Goal: Task Accomplishment & Management: Manage account settings

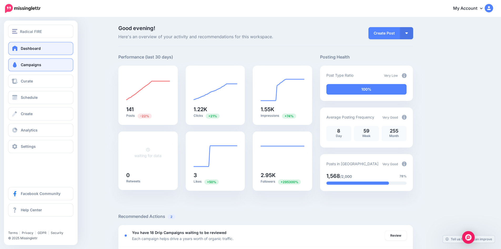
click at [39, 67] on link "Campaigns" at bounding box center [40, 64] width 65 height 13
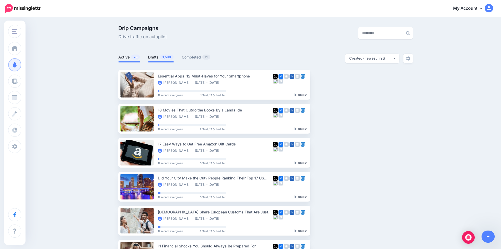
click at [158, 58] on link "Drafts 1,598" at bounding box center [161, 57] width 26 height 6
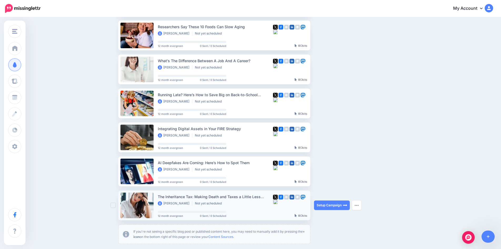
scroll to position [258, 0]
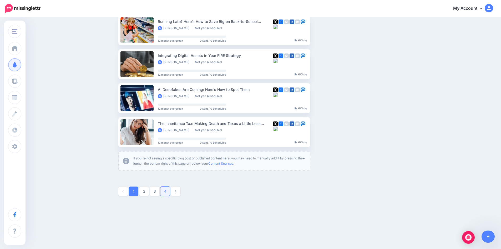
click at [166, 192] on link "4" at bounding box center [165, 190] width 9 height 9
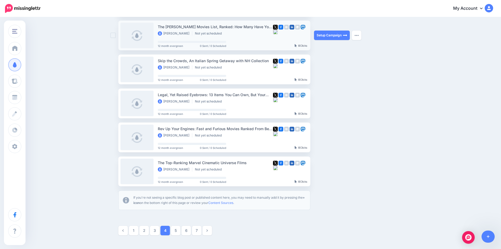
scroll to position [230, 0]
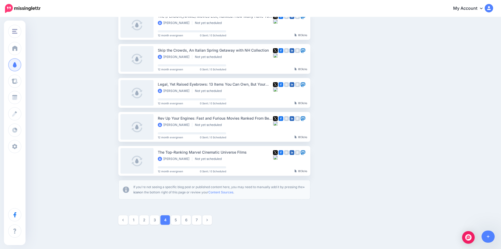
click at [199, 220] on link "7" at bounding box center [196, 219] width 9 height 9
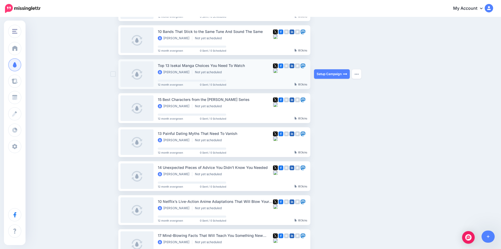
scroll to position [151, 0]
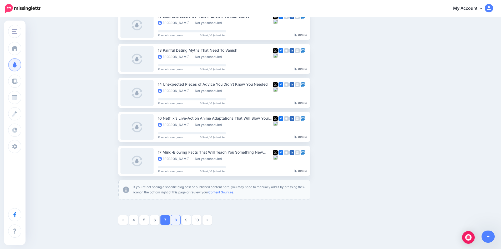
click at [179, 218] on link "8" at bounding box center [175, 219] width 9 height 9
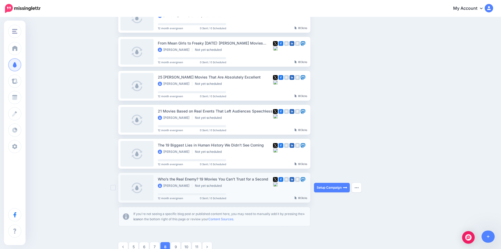
scroll to position [258, 0]
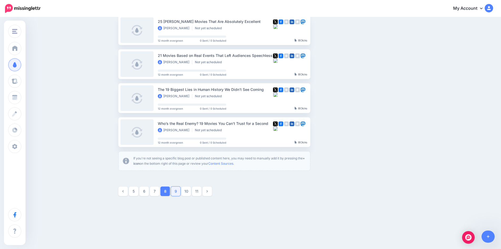
click at [178, 192] on link "9" at bounding box center [175, 190] width 9 height 9
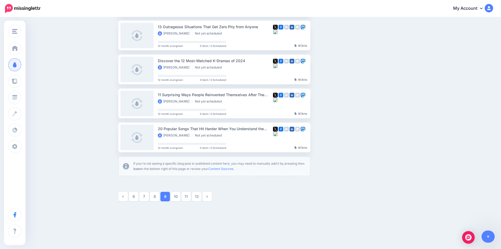
scroll to position [256, 0]
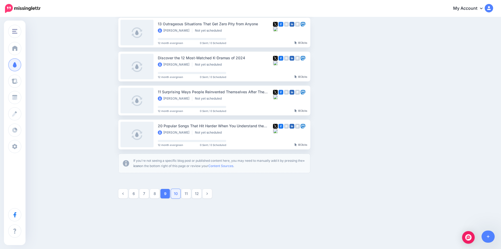
click at [179, 193] on link "10" at bounding box center [175, 193] width 9 height 9
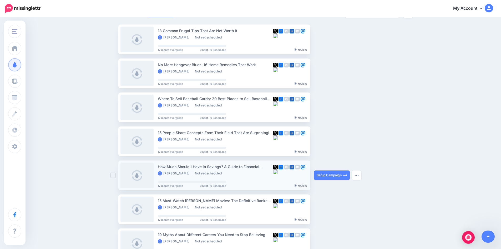
scroll to position [72, 0]
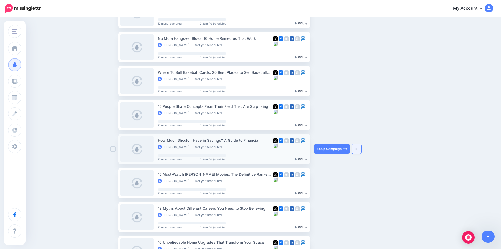
click at [356, 149] on button "button" at bounding box center [356, 148] width 9 height 9
click at [329, 199] on link "View Original Source" at bounding box center [328, 197] width 61 height 10
click at [361, 148] on button "button" at bounding box center [356, 148] width 9 height 9
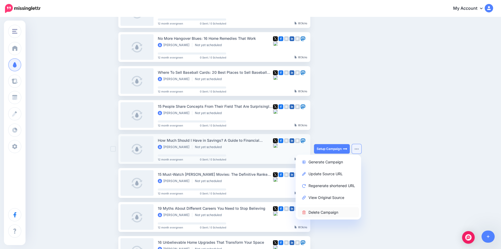
click at [331, 210] on link "Delete Campaign" at bounding box center [328, 212] width 61 height 10
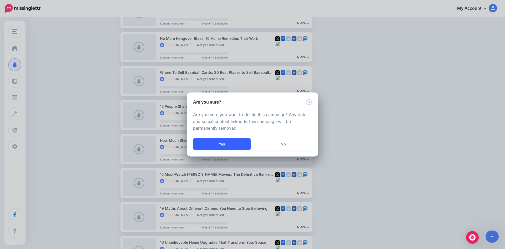
click at [236, 142] on button "Yes" at bounding box center [222, 144] width 58 height 12
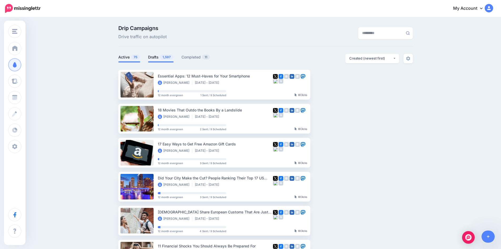
click at [161, 56] on link "Drafts 1,597" at bounding box center [161, 57] width 26 height 6
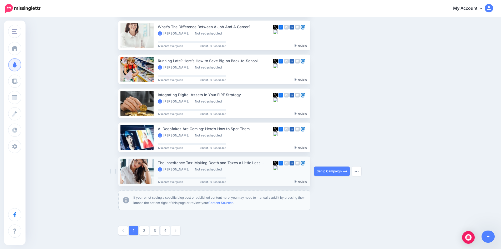
scroll to position [258, 0]
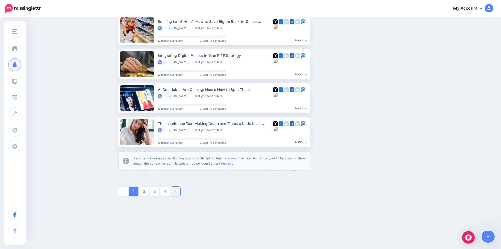
click at [176, 193] on icon at bounding box center [175, 191] width 1 height 4
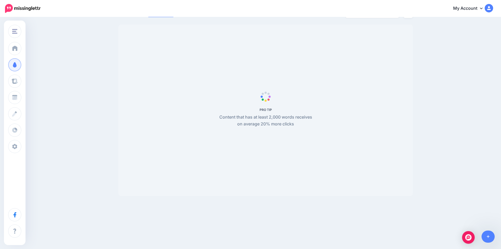
scroll to position [45, 0]
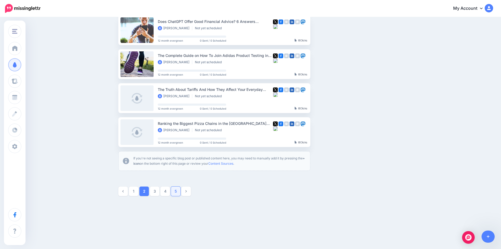
click at [178, 191] on link "5" at bounding box center [175, 190] width 9 height 9
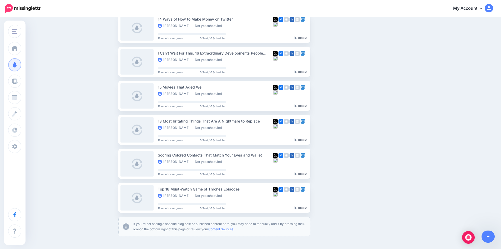
scroll to position [258, 0]
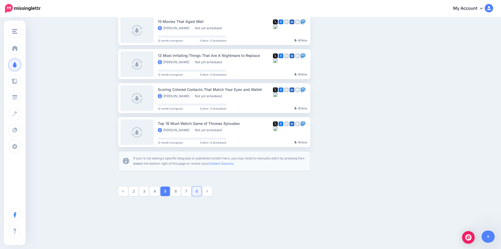
click at [199, 192] on link "8" at bounding box center [196, 190] width 9 height 9
click at [201, 191] on link "11" at bounding box center [196, 190] width 9 height 9
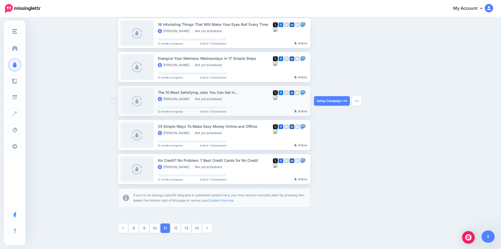
scroll to position [230, 0]
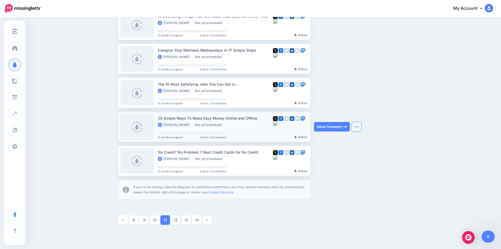
click at [359, 126] on img "button" at bounding box center [357, 127] width 4 height 2
click at [330, 174] on link "View Original Source" at bounding box center [328, 175] width 61 height 10
click at [359, 125] on button "button" at bounding box center [356, 126] width 9 height 9
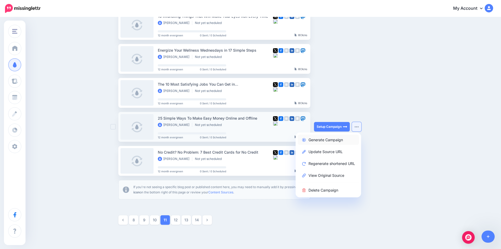
click at [343, 139] on link "Generate Campaign" at bounding box center [328, 139] width 61 height 10
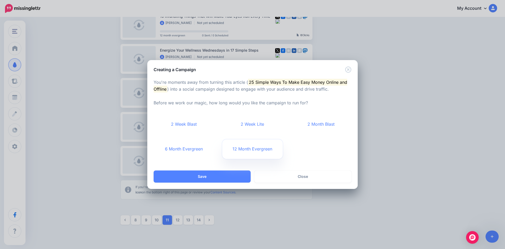
click at [249, 149] on link "12 Month Evergreen" at bounding box center [252, 148] width 61 height 19
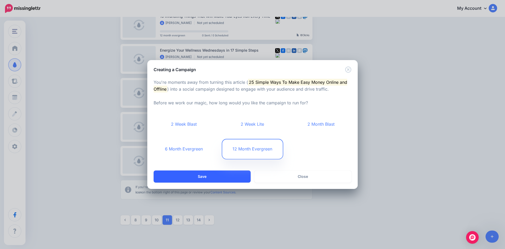
click at [196, 175] on button "Save" at bounding box center [202, 176] width 97 height 12
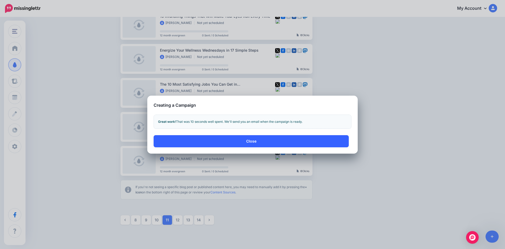
click at [215, 141] on button "Close" at bounding box center [251, 141] width 195 height 12
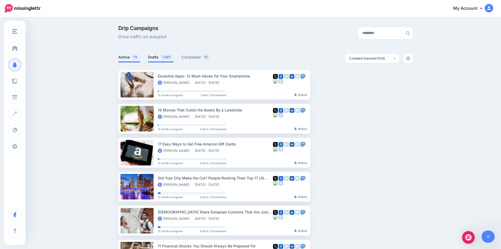
click at [157, 58] on link "Drafts 1,597" at bounding box center [161, 57] width 26 height 6
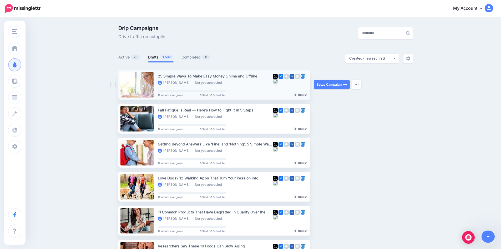
drag, startPoint x: 159, startPoint y: 77, endPoint x: 259, endPoint y: 76, distance: 99.8
click at [259, 76] on li "25 Simple Ways To Make Easy Money Online and Offline Marjolein Dilven Not yet s…" at bounding box center [214, 85] width 192 height 30
copy div "25 Simple Ways To Make Easy Money Online and Offline"
click at [339, 82] on link "Setup Campaign" at bounding box center [332, 84] width 36 height 9
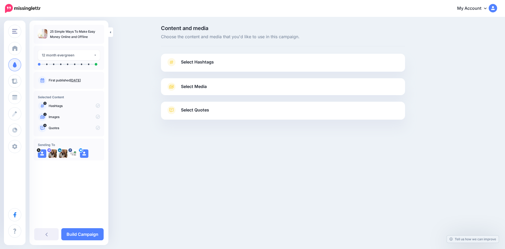
click at [210, 61] on span "Select Hashtags" at bounding box center [197, 61] width 33 height 7
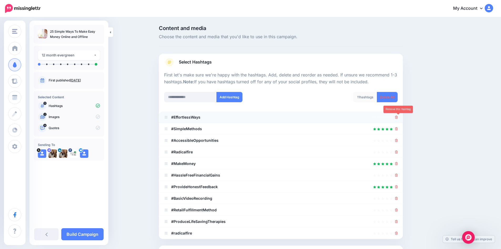
click at [398, 117] on icon at bounding box center [396, 117] width 3 height 3
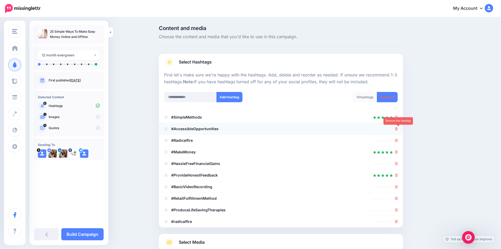
click at [398, 128] on icon at bounding box center [396, 128] width 3 height 3
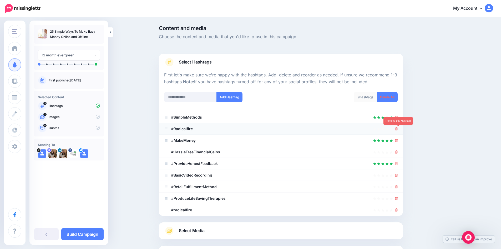
click at [398, 128] on icon at bounding box center [396, 128] width 3 height 3
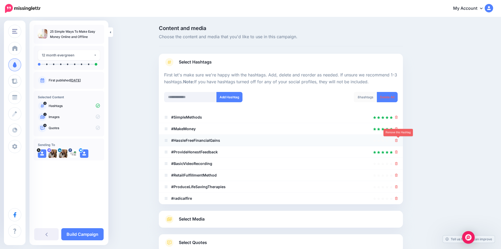
click at [398, 140] on icon at bounding box center [396, 140] width 3 height 3
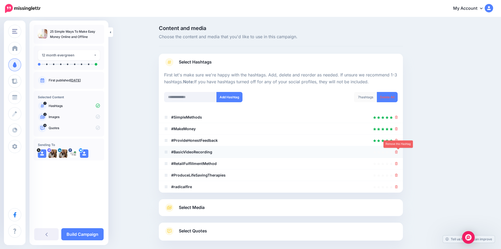
click at [398, 153] on icon at bounding box center [396, 151] width 3 height 3
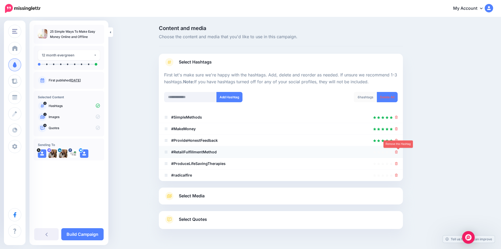
click at [397, 152] on icon at bounding box center [396, 151] width 3 height 3
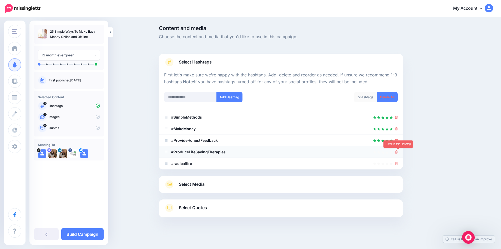
click at [398, 153] on icon at bounding box center [396, 151] width 3 height 3
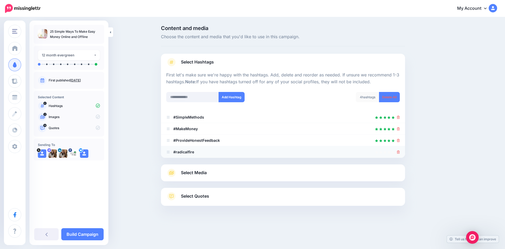
click at [397, 153] on icon at bounding box center [398, 151] width 3 height 3
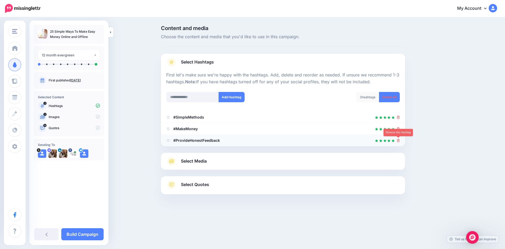
click at [398, 141] on icon at bounding box center [398, 140] width 3 height 3
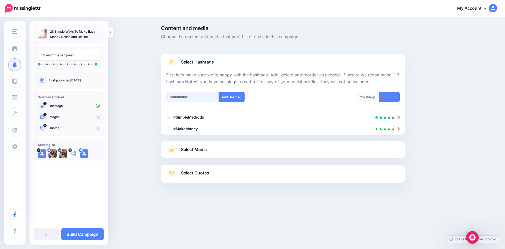
click at [187, 99] on input "text" at bounding box center [192, 97] width 53 height 10
type input "**********"
click at [236, 97] on button "Add Hashtag" at bounding box center [232, 97] width 26 height 10
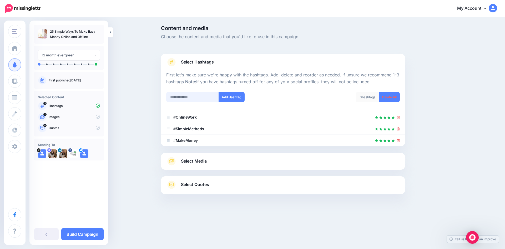
click at [198, 96] on input "text" at bounding box center [192, 97] width 53 height 10
type input "**********"
click at [232, 100] on button "Add Hashtag" at bounding box center [232, 97] width 26 height 10
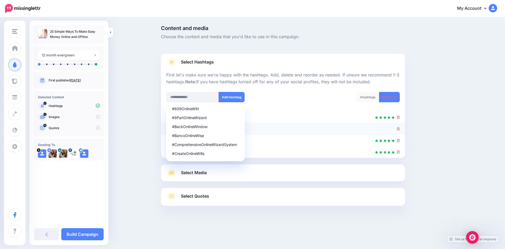
click at [398, 129] on icon at bounding box center [398, 128] width 3 height 3
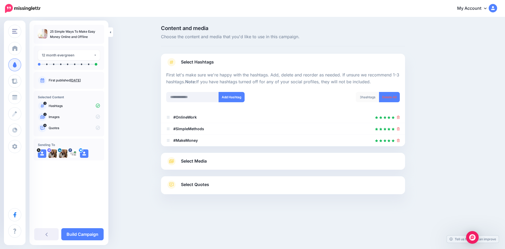
click at [248, 162] on link "Select Media" at bounding box center [283, 161] width 234 height 8
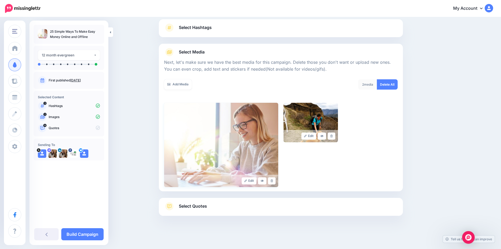
scroll to position [36, 0]
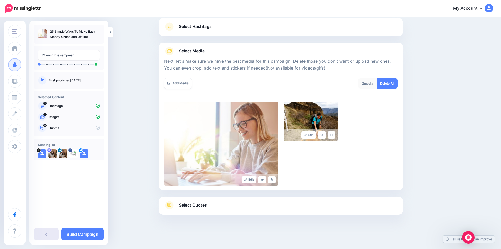
click at [48, 235] on link at bounding box center [46, 234] width 24 height 12
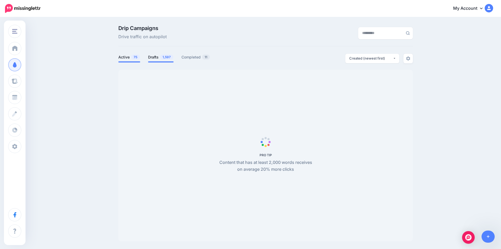
click at [161, 55] on link "Drafts 1,597" at bounding box center [161, 57] width 26 height 6
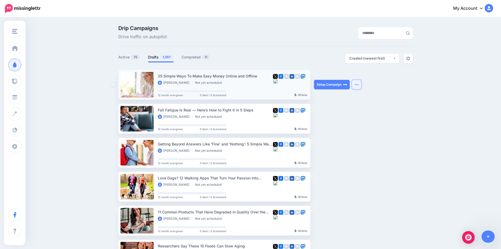
click at [359, 85] on img "button" at bounding box center [357, 85] width 4 height 2
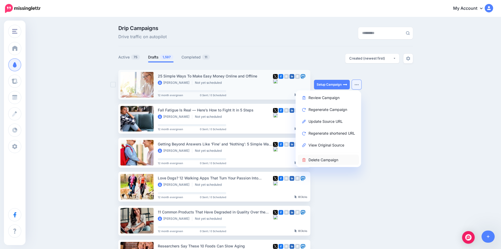
click at [332, 160] on link "Delete Campaign" at bounding box center [328, 159] width 61 height 10
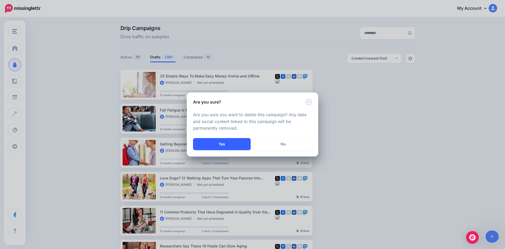
click at [219, 142] on button "Yes" at bounding box center [222, 144] width 58 height 12
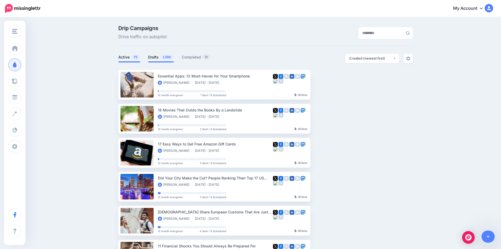
click at [158, 58] on link "Drafts 1,596" at bounding box center [161, 57] width 26 height 6
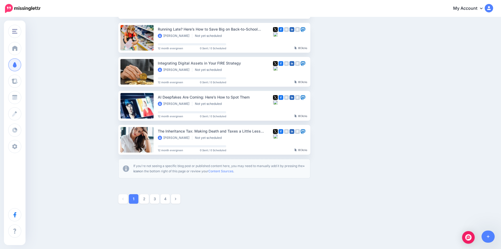
scroll to position [258, 0]
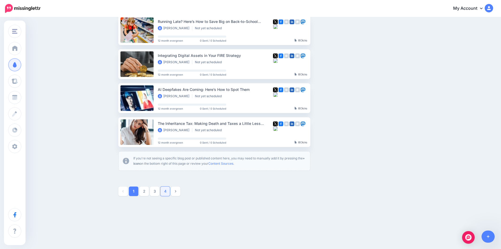
click at [170, 192] on link "4" at bounding box center [165, 190] width 9 height 9
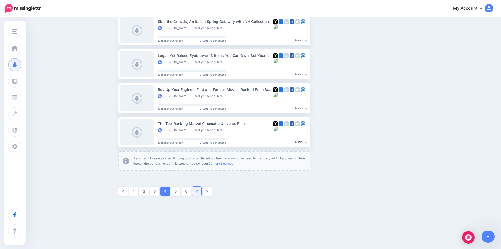
click at [202, 191] on link "7" at bounding box center [196, 190] width 9 height 9
click at [201, 193] on link "10" at bounding box center [196, 190] width 9 height 9
click at [201, 193] on link "13" at bounding box center [196, 190] width 9 height 9
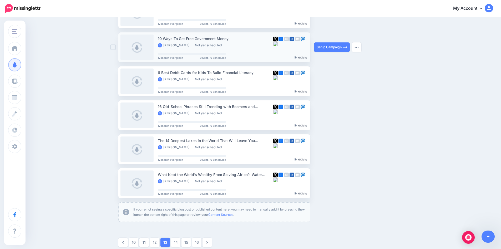
scroll to position [230, 0]
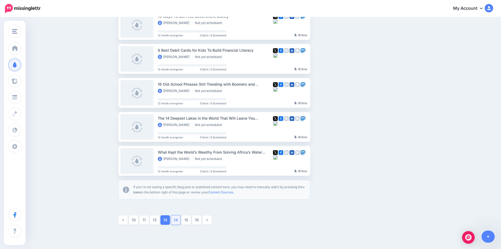
click at [181, 222] on link "14" at bounding box center [175, 219] width 9 height 9
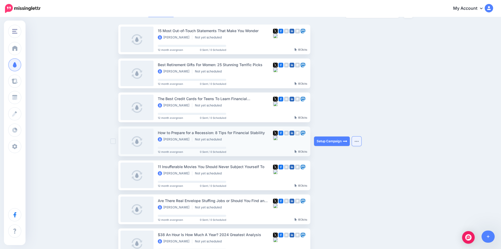
click at [359, 141] on img "button" at bounding box center [357, 141] width 4 height 2
click at [335, 190] on link "View Original Source" at bounding box center [328, 190] width 61 height 10
click at [359, 142] on img "button" at bounding box center [357, 141] width 4 height 2
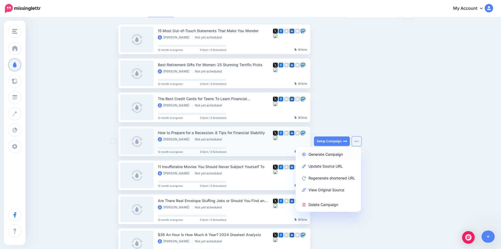
click at [338, 156] on link "Generate Campaign" at bounding box center [328, 154] width 61 height 10
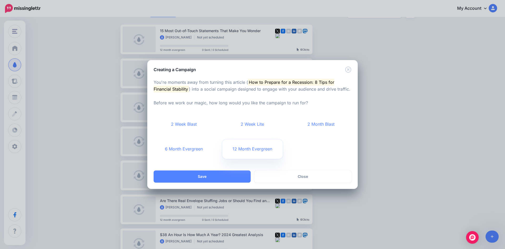
click at [248, 148] on link "12 Month Evergreen" at bounding box center [252, 148] width 61 height 19
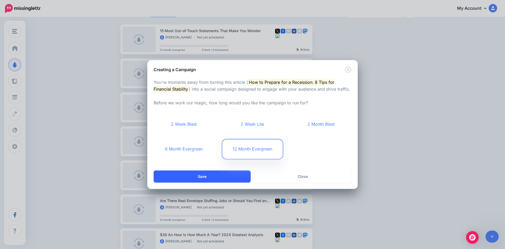
click at [230, 176] on button "Save" at bounding box center [202, 176] width 97 height 12
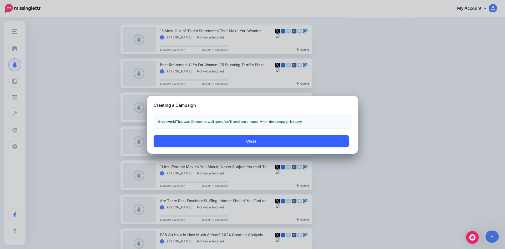
click at [298, 142] on button "Close" at bounding box center [251, 141] width 195 height 12
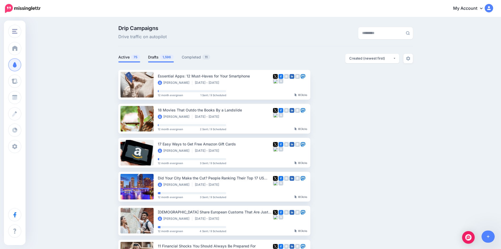
click at [158, 56] on link "Drafts 1,596" at bounding box center [161, 57] width 26 height 6
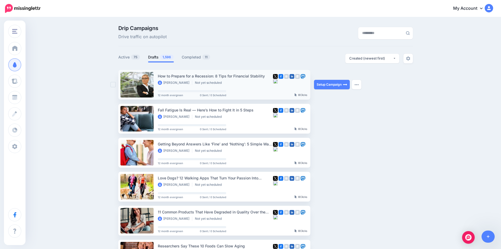
drag, startPoint x: 160, startPoint y: 75, endPoint x: 263, endPoint y: 78, distance: 103.7
click at [266, 76] on li "How to Prepare for a Recession: 8 Tips for Financial Stability [PERSON_NAME] No…" at bounding box center [214, 85] width 192 height 30
copy li "How to Prepare for a Recession: 8 Tips for Financial Stability"
click at [330, 85] on link "Setup Campaign" at bounding box center [332, 84] width 36 height 9
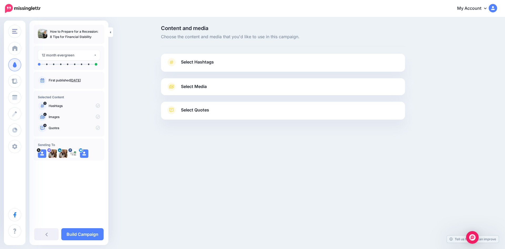
click at [203, 63] on span "Select Hashtags" at bounding box center [197, 61] width 33 height 7
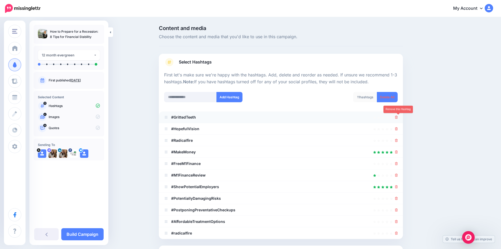
click at [398, 118] on icon at bounding box center [396, 117] width 3 height 3
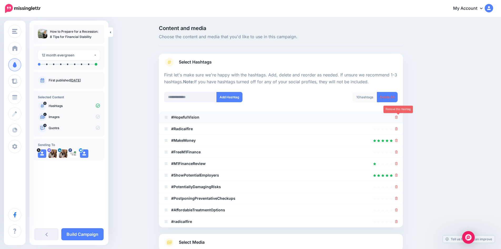
click at [398, 119] on icon at bounding box center [396, 117] width 3 height 3
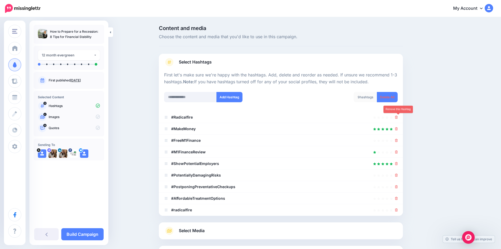
click at [398, 119] on icon at bounding box center [396, 117] width 3 height 3
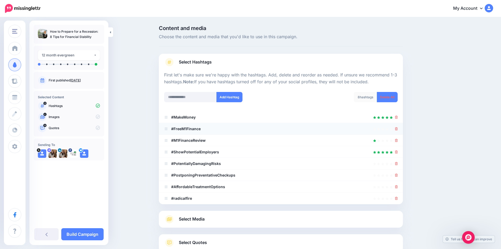
click at [400, 128] on li "#FreeM1Finance" at bounding box center [281, 129] width 244 height 12
click at [398, 128] on icon at bounding box center [396, 128] width 3 height 3
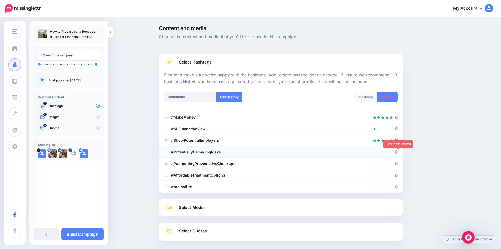
click at [398, 153] on icon at bounding box center [396, 151] width 3 height 3
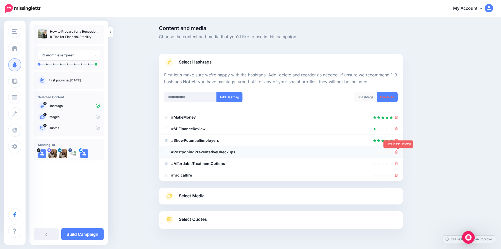
click at [398, 153] on icon at bounding box center [396, 151] width 3 height 3
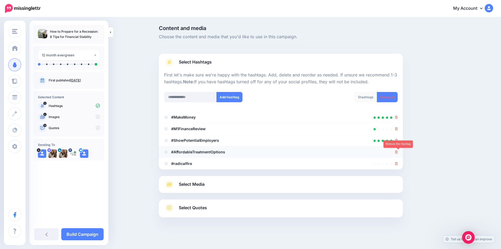
click at [398, 153] on icon at bounding box center [396, 151] width 3 height 3
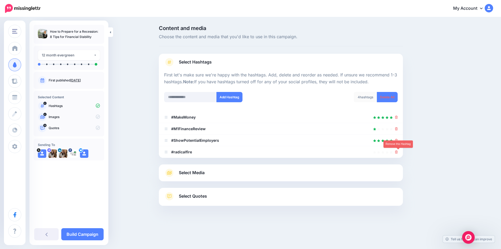
click at [398, 153] on icon at bounding box center [396, 151] width 3 height 3
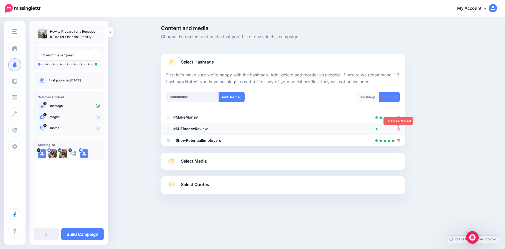
click at [399, 129] on icon at bounding box center [398, 128] width 3 height 3
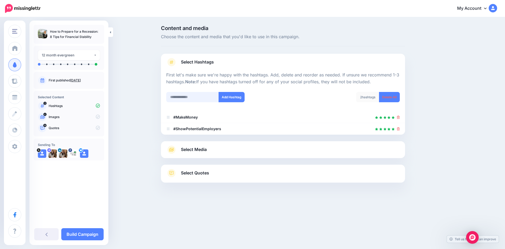
click at [195, 98] on input "text" at bounding box center [192, 97] width 53 height 10
type input "*********"
click at [237, 98] on button "Add Hashtag" at bounding box center [232, 97] width 26 height 10
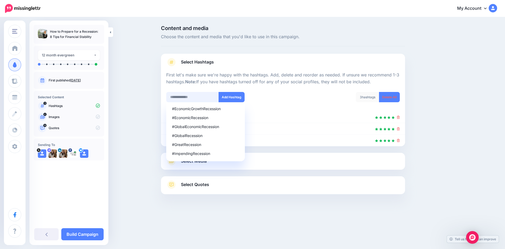
click at [198, 99] on input "text" at bounding box center [192, 97] width 53 height 10
type input "**********"
click at [233, 96] on button "Add Hashtag" at bounding box center [232, 97] width 26 height 10
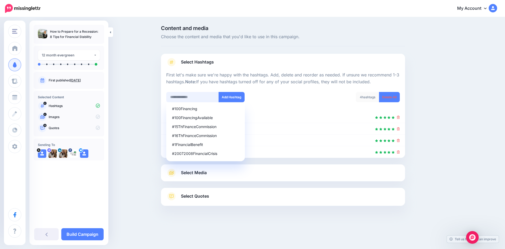
click at [200, 95] on input "text" at bounding box center [192, 97] width 53 height 10
click at [269, 93] on div "#1FinancialBenefit #20072008FinancialCrisis #200809FinancialCrisis #20082009Fin…" at bounding box center [222, 97] width 113 height 10
click at [313, 102] on div "4 hashtags Delete All" at bounding box center [343, 100] width 121 height 17
click at [205, 96] on input "text" at bounding box center [192, 97] width 53 height 10
click at [283, 101] on div "4 hashtags Delete All" at bounding box center [343, 100] width 121 height 17
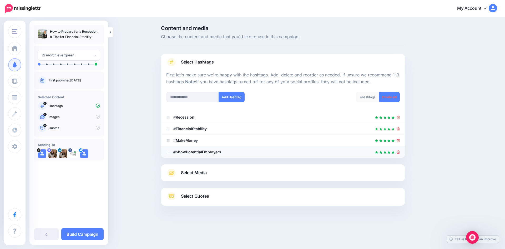
click at [399, 152] on icon at bounding box center [398, 151] width 3 height 3
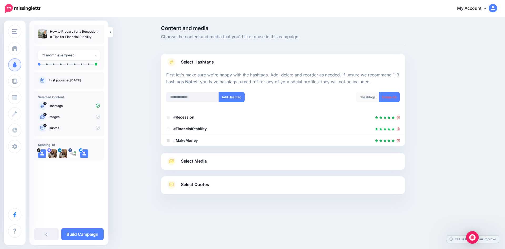
click at [263, 157] on link "Select Media" at bounding box center [283, 161] width 234 height 8
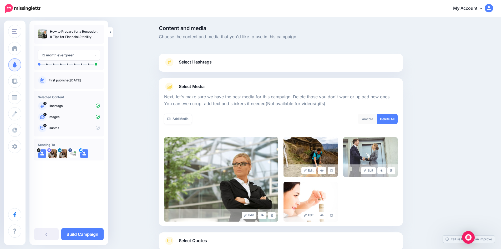
scroll to position [26, 0]
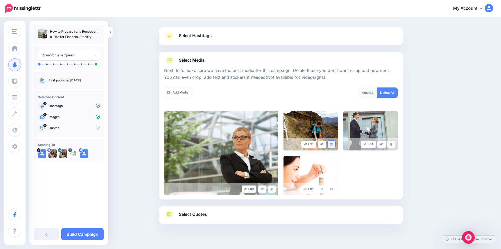
click at [336, 142] on link at bounding box center [332, 144] width 8 height 7
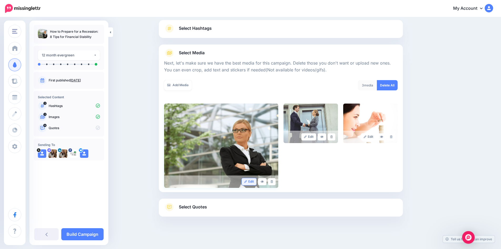
scroll to position [36, 0]
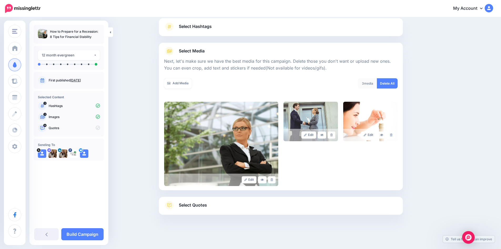
click at [233, 207] on link "Select Quotes" at bounding box center [281, 208] width 234 height 14
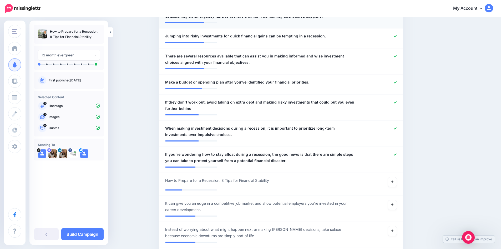
scroll to position [404, 0]
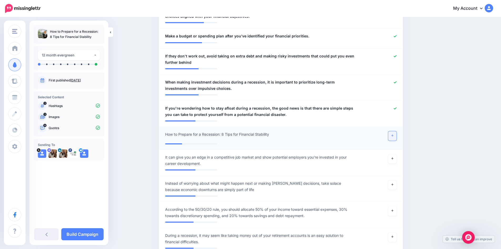
click at [394, 135] on icon at bounding box center [393, 135] width 2 height 3
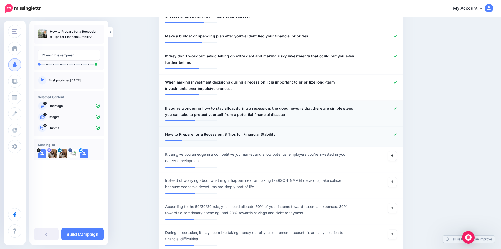
click at [397, 108] on icon at bounding box center [395, 108] width 3 height 2
click at [396, 82] on icon at bounding box center [395, 82] width 3 height 3
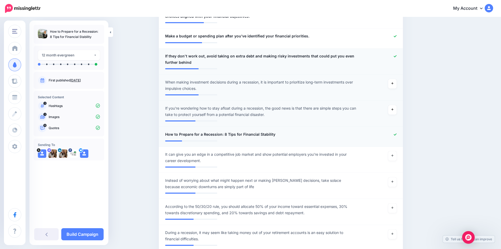
click at [397, 55] on icon at bounding box center [395, 56] width 3 height 3
click at [397, 36] on icon at bounding box center [395, 36] width 3 height 2
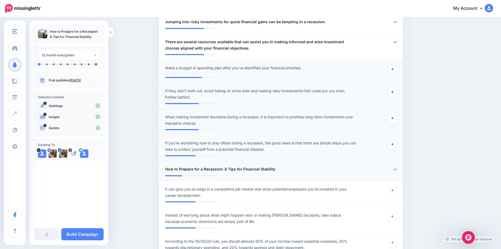
scroll to position [325, 0]
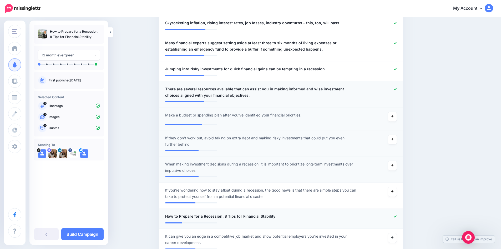
click at [397, 88] on icon at bounding box center [395, 89] width 3 height 3
click at [396, 70] on icon at bounding box center [395, 69] width 3 height 3
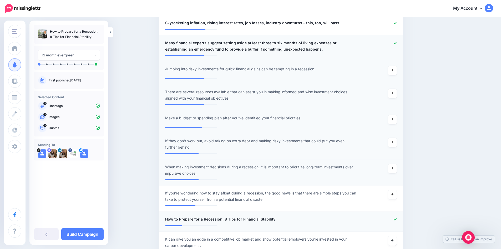
click at [397, 44] on icon at bounding box center [395, 43] width 3 height 2
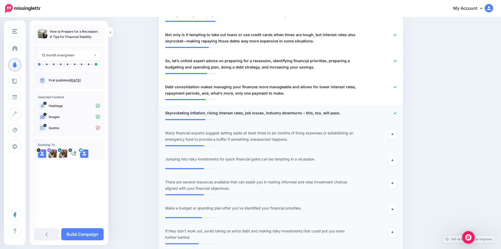
scroll to position [220, 0]
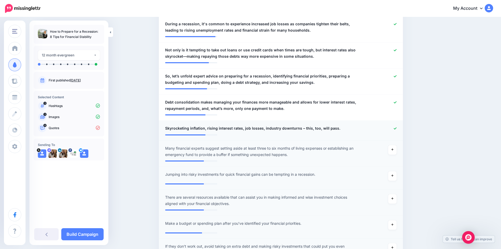
click at [397, 128] on icon at bounding box center [395, 128] width 3 height 3
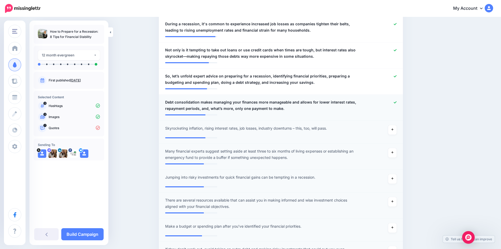
click at [397, 102] on icon at bounding box center [395, 102] width 3 height 3
click at [397, 76] on icon at bounding box center [395, 76] width 3 height 2
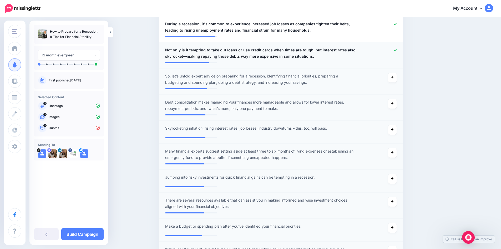
click at [397, 49] on icon at bounding box center [395, 50] width 3 height 3
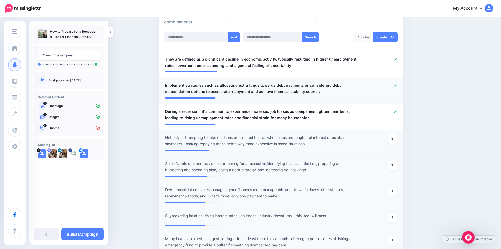
scroll to position [114, 0]
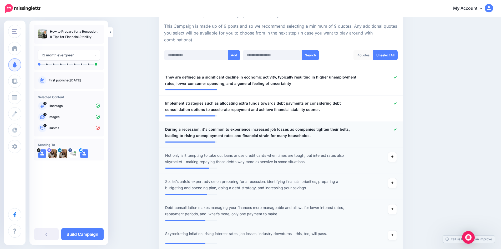
click at [397, 131] on icon at bounding box center [395, 129] width 3 height 3
click at [397, 104] on icon at bounding box center [395, 103] width 3 height 2
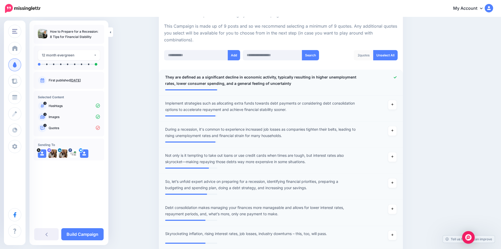
click at [397, 77] on icon at bounding box center [395, 77] width 3 height 2
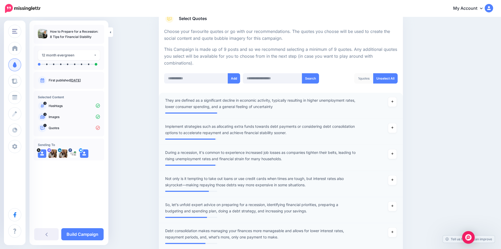
scroll to position [62, 0]
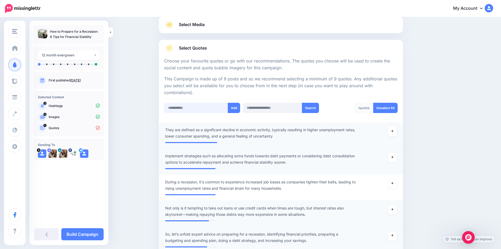
click at [189, 107] on input "text" at bounding box center [196, 108] width 64 height 10
paste input "**********"
type input "**********"
click at [234, 108] on button "Add" at bounding box center [234, 108] width 12 height 10
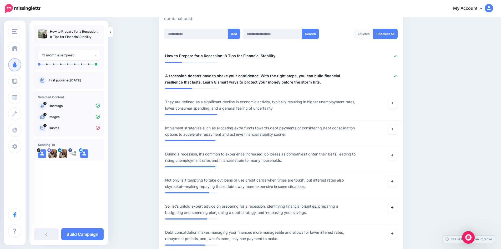
scroll to position [79, 0]
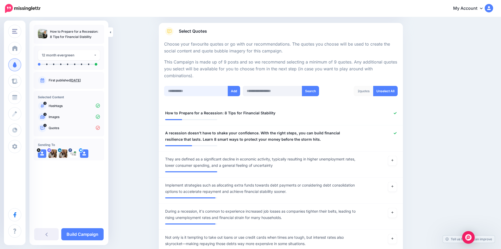
click at [191, 87] on input "text" at bounding box center [196, 91] width 64 height 10
paste input "**********"
type input "**********"
click at [235, 93] on button "Add" at bounding box center [234, 91] width 12 height 10
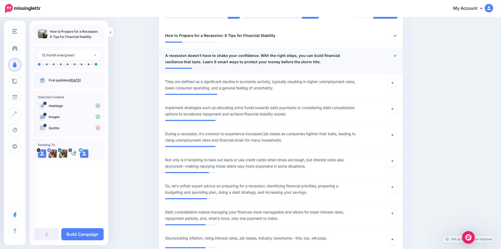
scroll to position [79, 0]
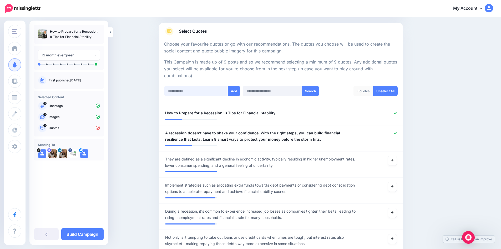
click at [184, 90] on input "text" at bounding box center [196, 91] width 64 height 10
paste input "**********"
type input "**********"
click at [235, 92] on button "Add" at bounding box center [234, 91] width 12 height 10
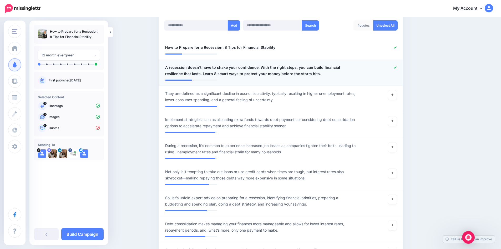
scroll to position [105, 0]
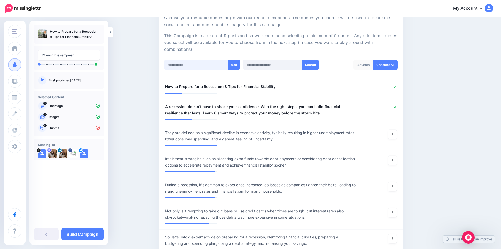
click at [189, 65] on input "text" at bounding box center [196, 64] width 64 height 10
paste input "**********"
type input "**********"
click at [235, 66] on button "Add" at bounding box center [234, 64] width 12 height 10
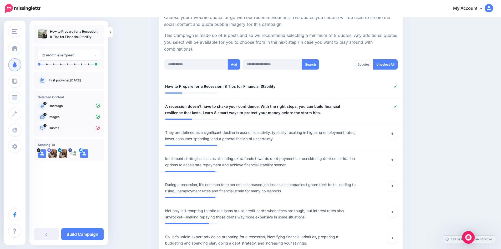
scroll to position [105, 0]
click at [195, 67] on input "text" at bounding box center [196, 64] width 64 height 10
paste input "**********"
type input "**********"
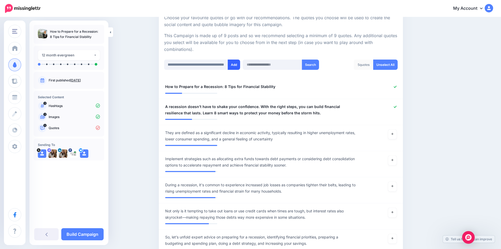
scroll to position [0, 0]
click at [237, 65] on button "Add" at bounding box center [234, 64] width 12 height 10
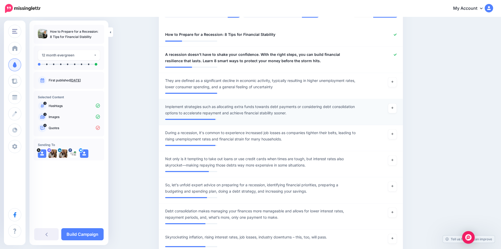
scroll to position [131, 0]
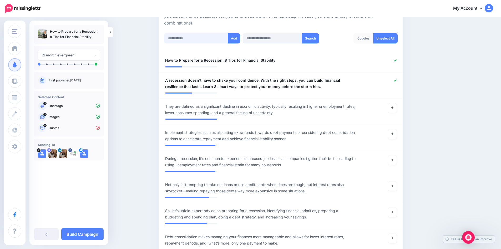
click at [192, 39] on input "text" at bounding box center [196, 38] width 64 height 10
paste input "**********"
type input "**********"
click at [235, 39] on button "Add" at bounding box center [234, 38] width 12 height 10
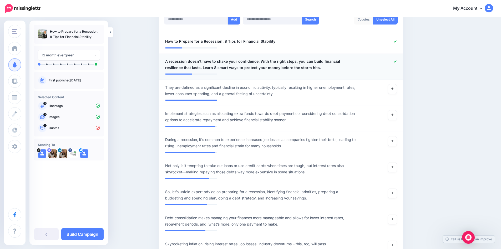
scroll to position [105, 0]
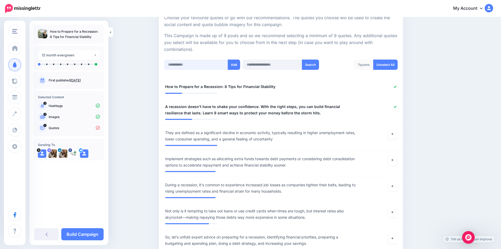
click at [198, 61] on input "text" at bounding box center [196, 64] width 64 height 10
paste input "**********"
type input "**********"
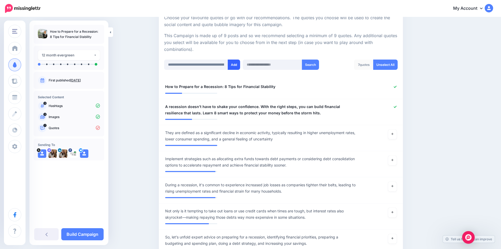
click at [235, 65] on button "Add" at bounding box center [234, 64] width 12 height 10
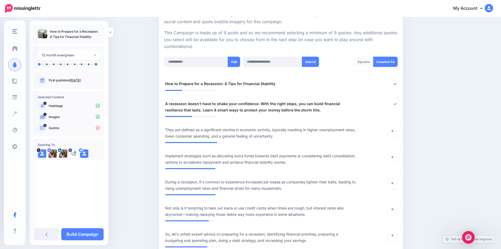
scroll to position [105, 0]
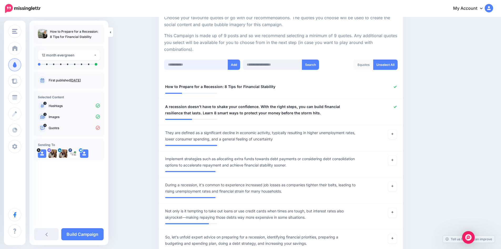
click at [211, 67] on input "text" at bounding box center [196, 64] width 64 height 10
paste input "**********"
type input "**********"
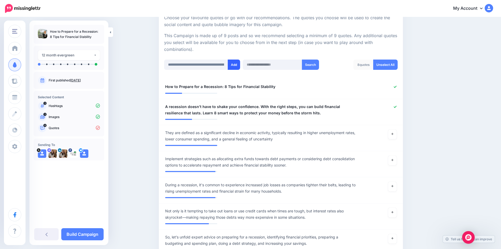
click at [239, 63] on button "Add" at bounding box center [234, 64] width 12 height 10
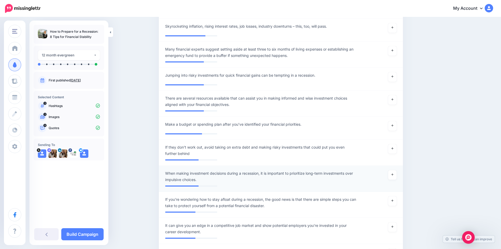
scroll to position [368, 0]
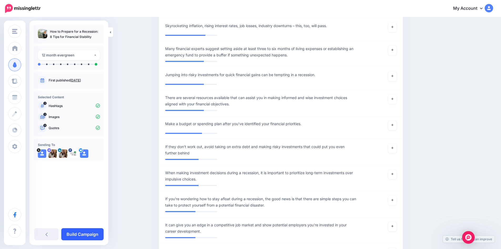
click at [95, 237] on link "Build Campaign" at bounding box center [82, 234] width 42 height 12
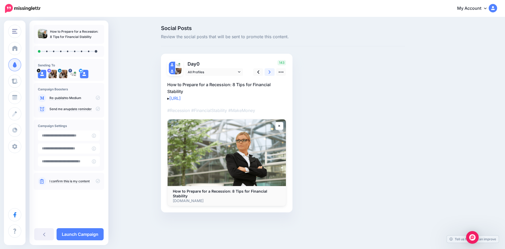
click at [269, 73] on link at bounding box center [270, 72] width 10 height 8
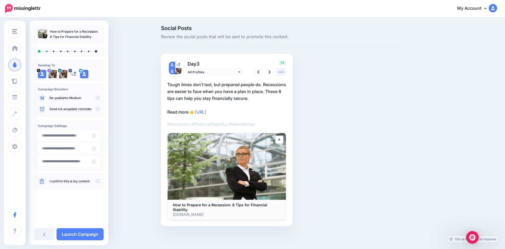
click at [282, 72] on icon at bounding box center [281, 72] width 6 height 6
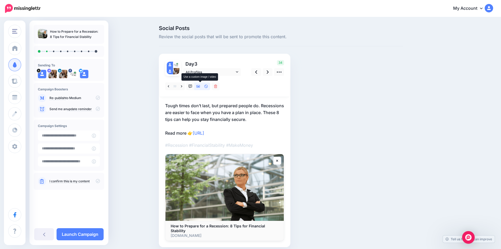
click at [200, 88] on icon at bounding box center [199, 86] width 4 height 4
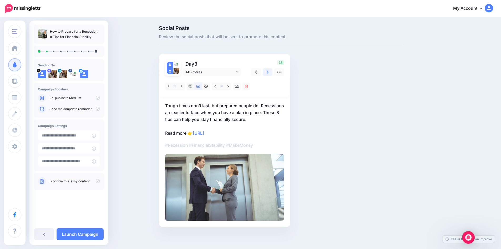
click at [269, 71] on icon at bounding box center [268, 71] width 2 height 3
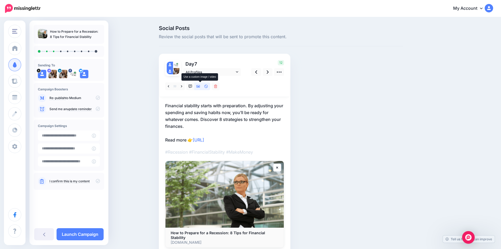
click at [200, 87] on icon at bounding box center [199, 86] width 4 height 3
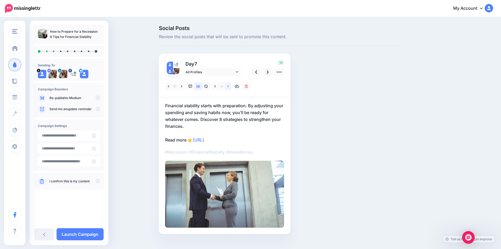
click at [231, 86] on link at bounding box center [228, 86] width 7 height 8
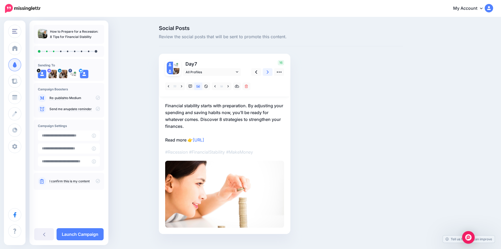
click at [268, 72] on link at bounding box center [268, 72] width 10 height 8
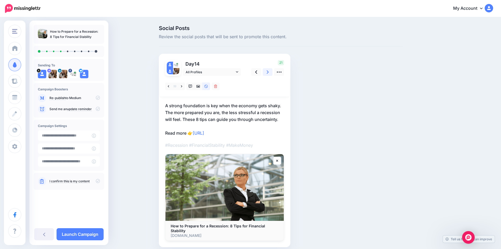
click at [268, 72] on link at bounding box center [268, 72] width 10 height 8
click at [200, 87] on icon at bounding box center [199, 86] width 4 height 3
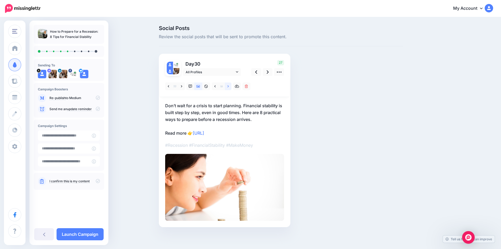
click at [229, 86] on icon at bounding box center [228, 86] width 1 height 4
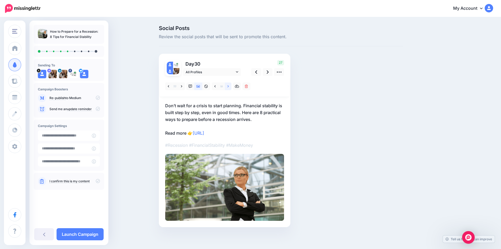
click at [229, 86] on icon at bounding box center [228, 86] width 1 height 4
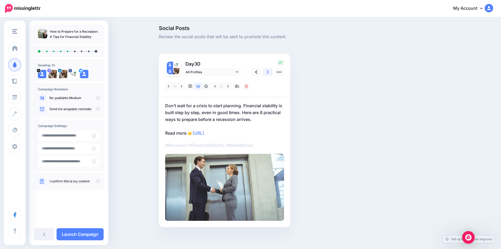
click at [268, 72] on link at bounding box center [268, 72] width 10 height 8
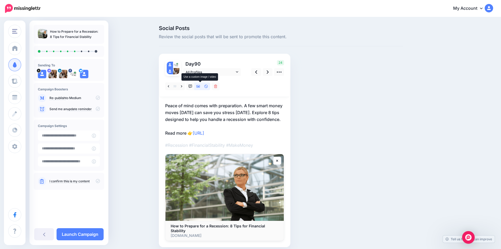
click at [200, 86] on icon at bounding box center [199, 86] width 4 height 4
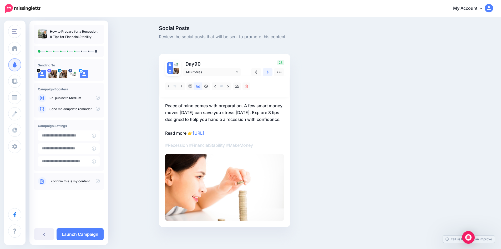
click at [269, 71] on icon at bounding box center [268, 71] width 2 height 3
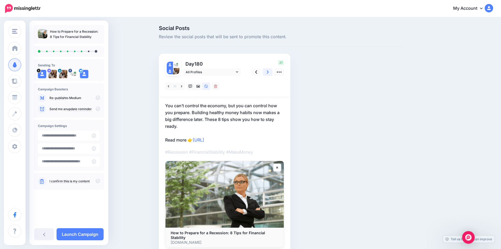
click at [268, 71] on link at bounding box center [268, 72] width 10 height 8
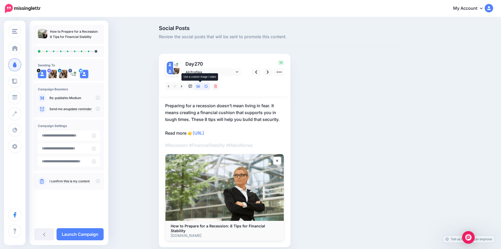
click at [200, 86] on icon at bounding box center [199, 86] width 4 height 4
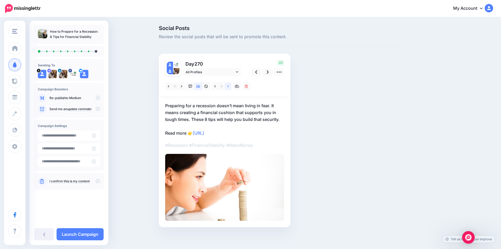
click at [232, 86] on link at bounding box center [228, 86] width 7 height 8
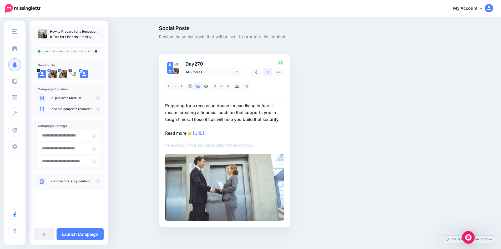
click at [268, 72] on link at bounding box center [268, 72] width 10 height 8
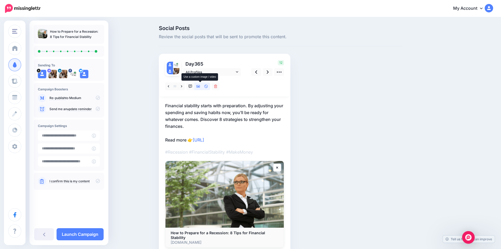
click at [200, 86] on icon at bounding box center [199, 86] width 4 height 3
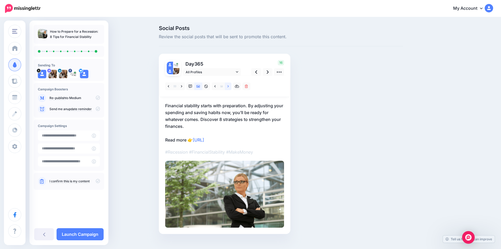
click at [229, 86] on icon at bounding box center [228, 86] width 1 height 2
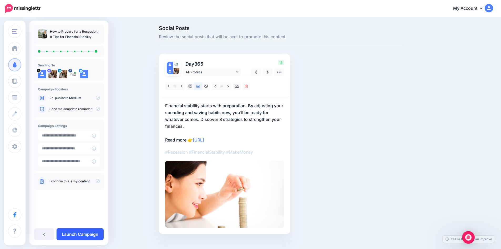
click at [91, 233] on link "Launch Campaign" at bounding box center [80, 234] width 47 height 12
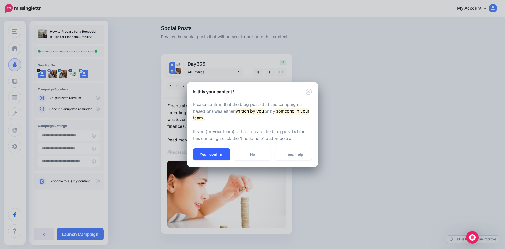
click at [211, 152] on button "Yes I confirm" at bounding box center [211, 154] width 37 height 12
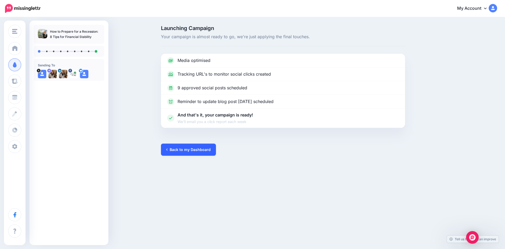
click at [195, 150] on link "Back to my Dashboard" at bounding box center [188, 149] width 55 height 12
